Goal: Task Accomplishment & Management: Use online tool/utility

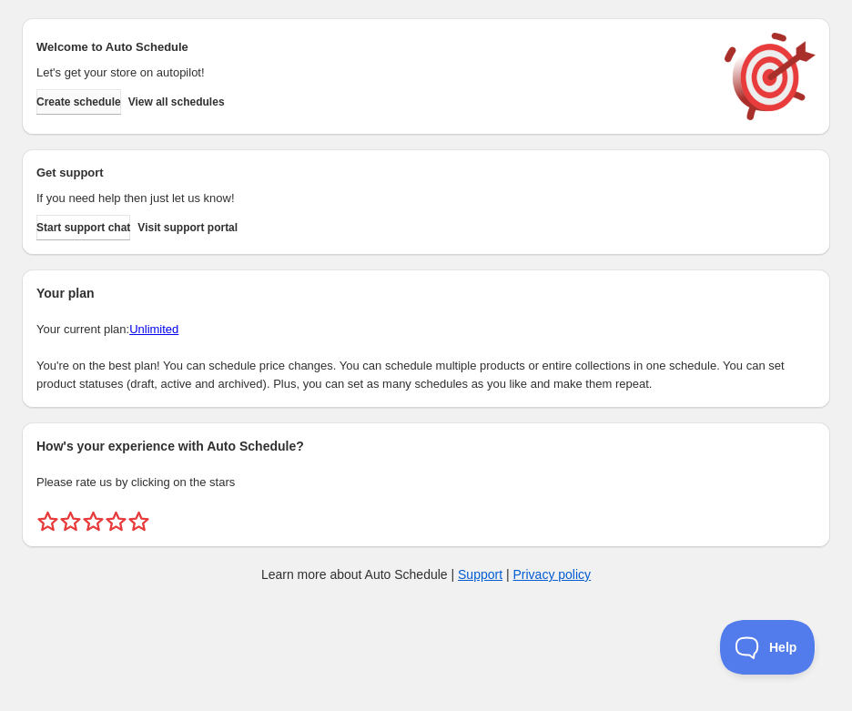
click at [97, 105] on span "Create schedule" at bounding box center [78, 102] width 85 height 15
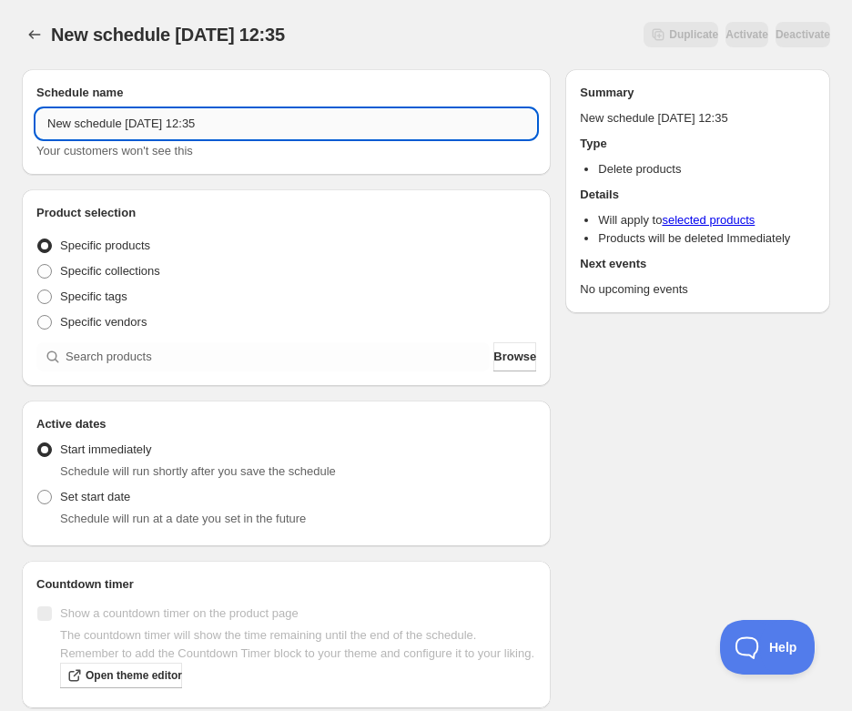
click at [220, 127] on input "New schedule Oct 13 2025 12:35" at bounding box center [286, 123] width 500 height 29
paste input "Wednesday, November 19th | 6:30PM-8:30PM | Homemade Butter Biscuits"
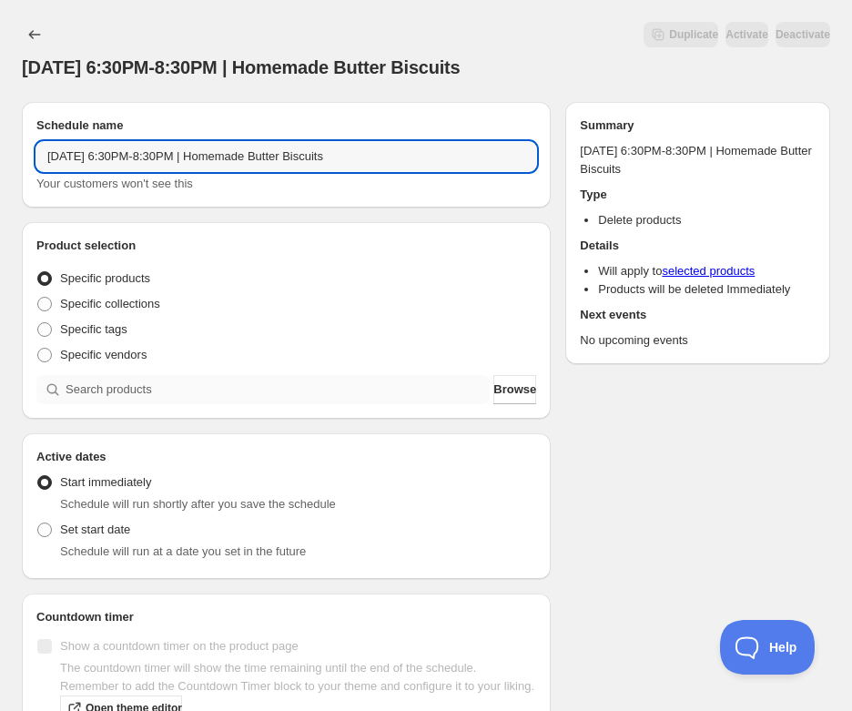
type input "Wednesday, November 19th | 6:30PM-8:30PM | Homemade Butter Biscuits"
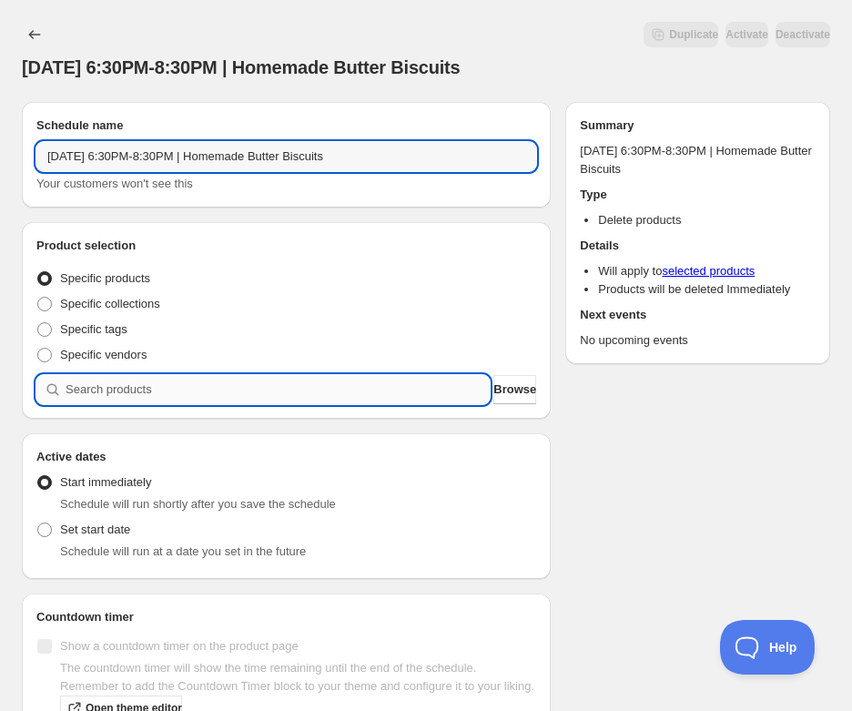
click at [191, 390] on input "search" at bounding box center [278, 389] width 424 height 29
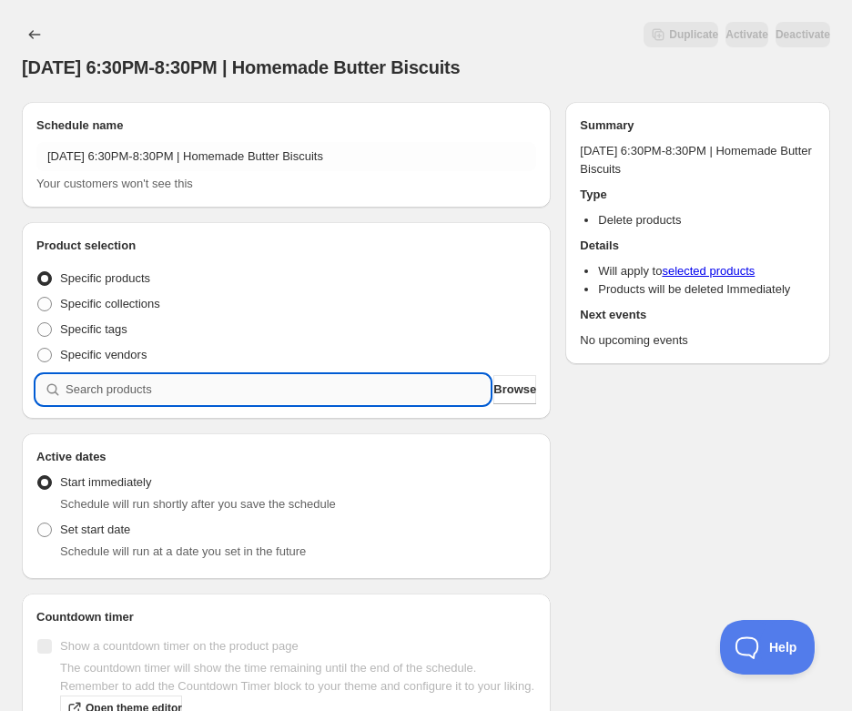
paste input "Wednesday, November 19th | 6:30PM-8:30PM | Homemade Butter Biscuits"
type input "Wednesday, November 19th | 6:30PM-8:30PM | Homemade Butter Biscuits"
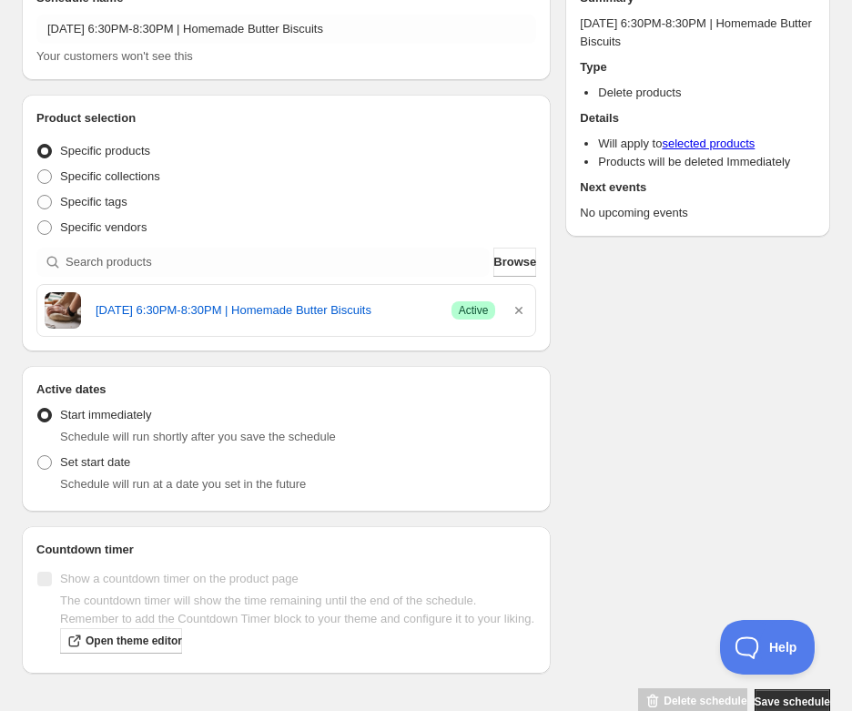
scroll to position [183, 0]
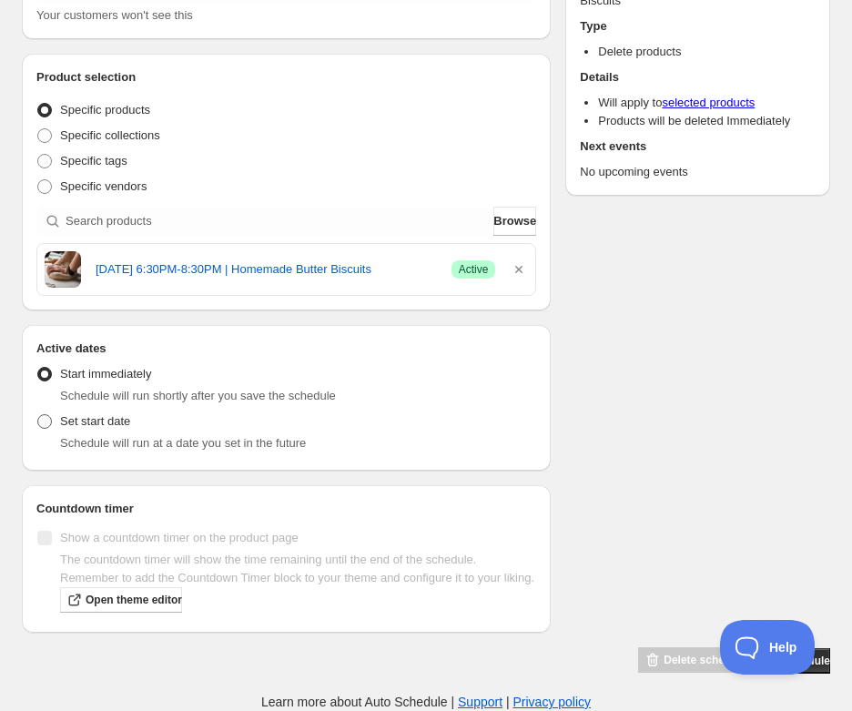
click at [82, 414] on span "Set start date" at bounding box center [95, 421] width 70 height 14
click at [38, 414] on input "Set start date" at bounding box center [37, 414] width 1 height 1
radio input "true"
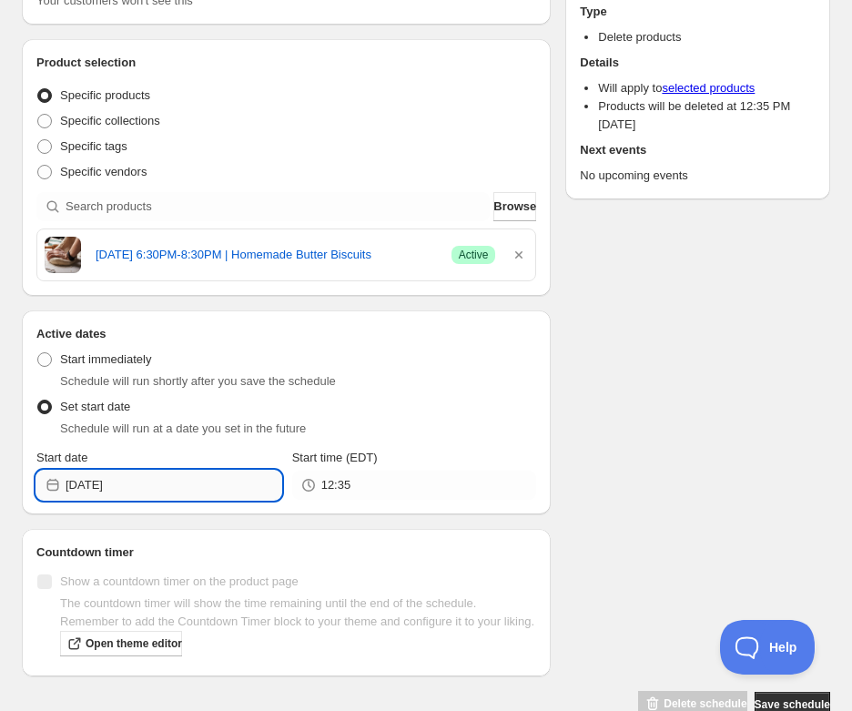
click at [168, 490] on input "2025-10-13" at bounding box center [174, 485] width 216 height 29
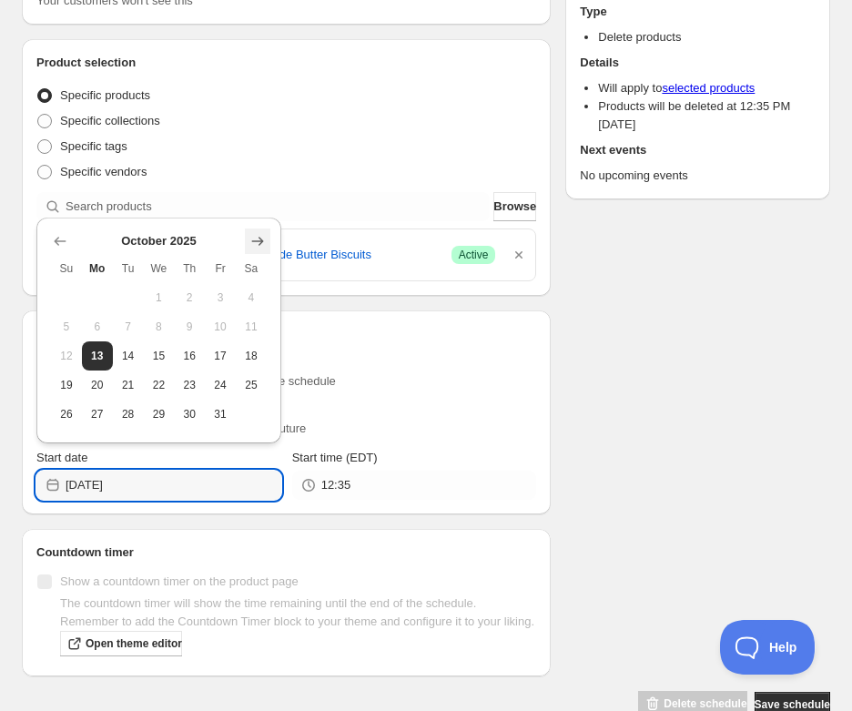
click at [267, 249] on button "Show next month, November 2025" at bounding box center [257, 241] width 25 height 25
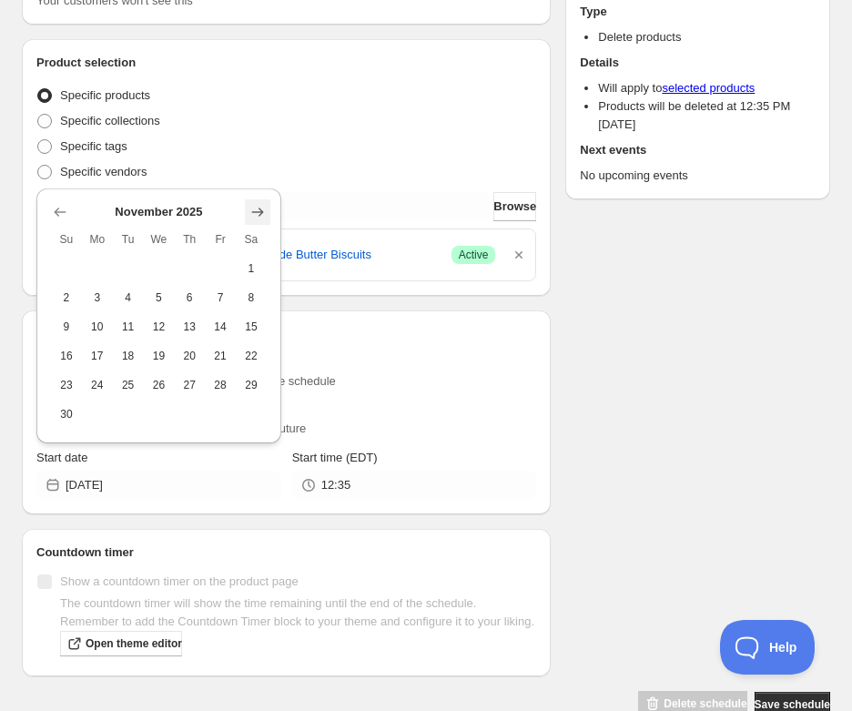
click at [259, 203] on icon "Show next month, December 2025" at bounding box center [258, 212] width 18 height 18
click at [58, 233] on icon "Show previous month, November 2025" at bounding box center [60, 241] width 18 height 18
click at [158, 355] on span "19" at bounding box center [158, 356] width 16 height 15
type input "2025-11-19"
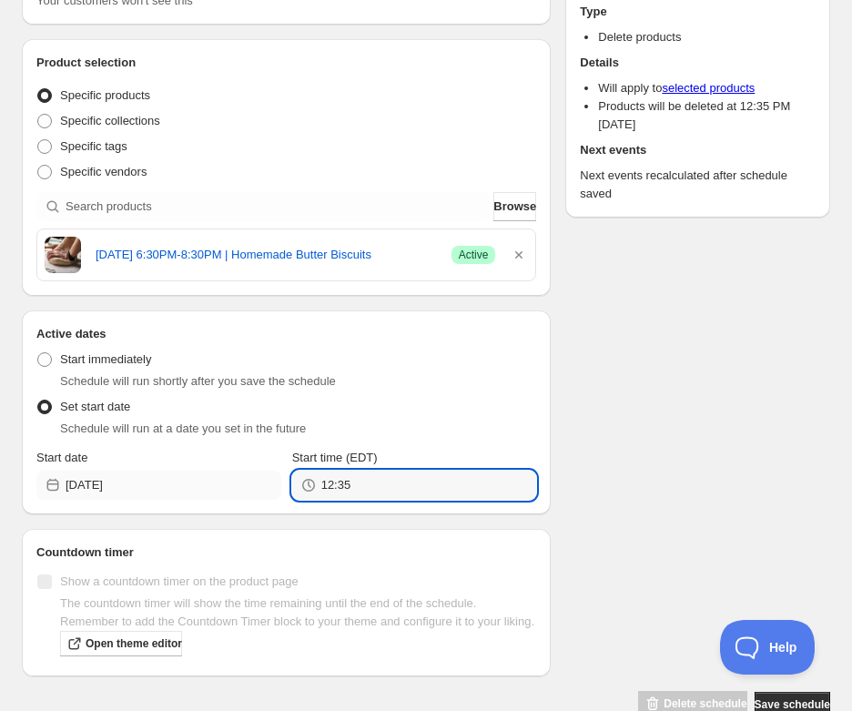
drag, startPoint x: 355, startPoint y: 491, endPoint x: 257, endPoint y: 490, distance: 98.3
click at [257, 490] on div "Start date 2025-11-19 Start time (EDT) 12:35" at bounding box center [286, 474] width 500 height 51
type input "20:30"
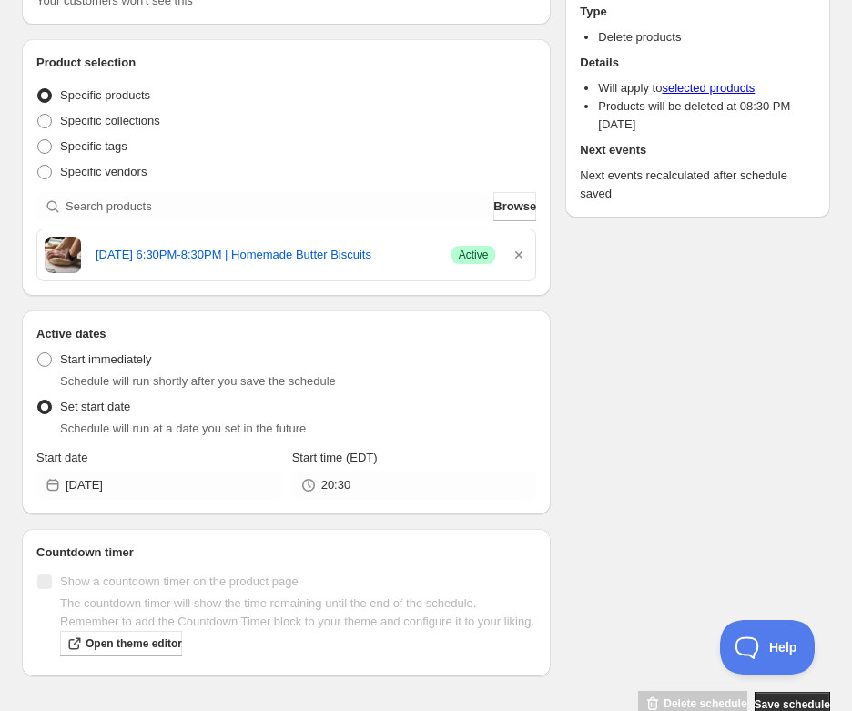
click at [773, 440] on div "Schedule name Wednesday, November 19th | 6:30PM-8:30PM | Homemade Butter Biscui…" at bounding box center [418, 311] width 823 height 814
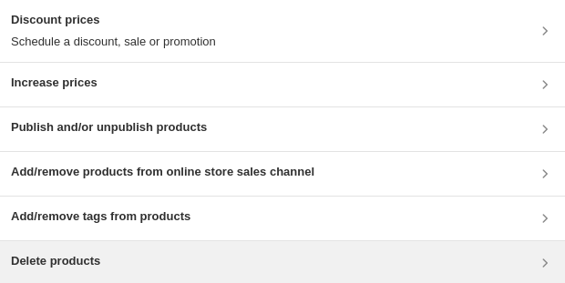
click at [203, 256] on div "Delete products" at bounding box center [282, 263] width 543 height 22
